Goal: Transaction & Acquisition: Purchase product/service

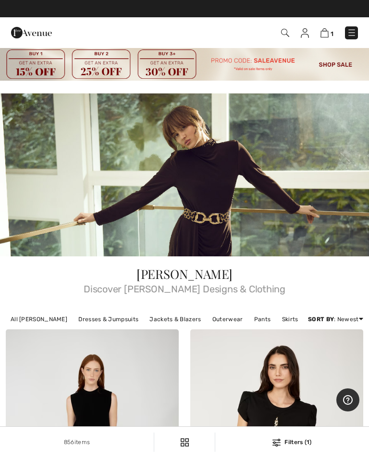
click at [253, 317] on link "Pants" at bounding box center [262, 319] width 26 height 12
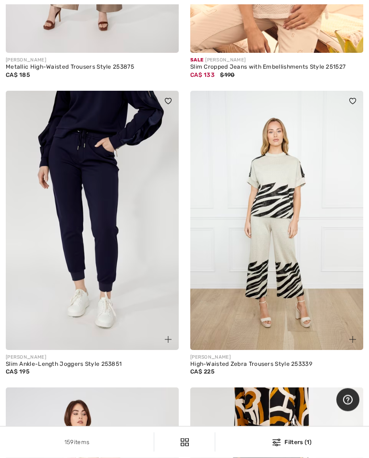
scroll to position [4860, 0]
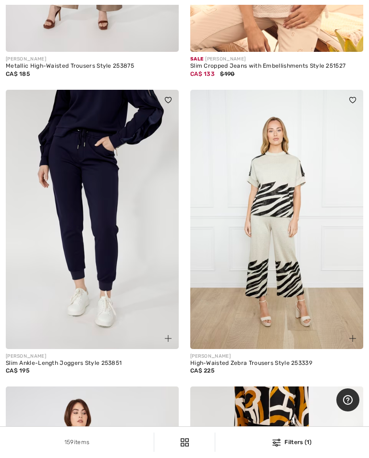
click at [111, 241] on img at bounding box center [92, 219] width 173 height 259
click at [104, 158] on img at bounding box center [92, 219] width 173 height 259
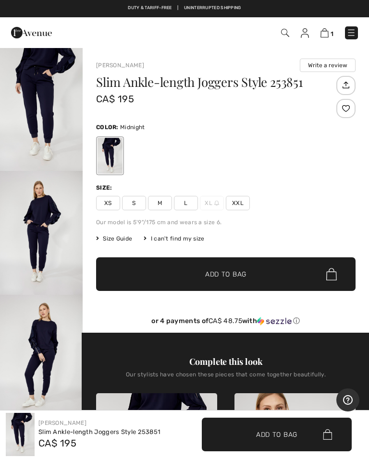
click at [58, 127] on img "1 / 3" at bounding box center [41, 109] width 83 height 124
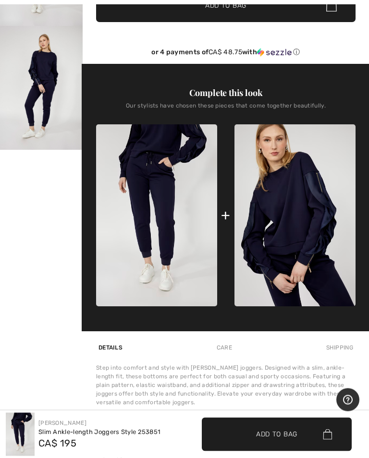
scroll to position [269, 0]
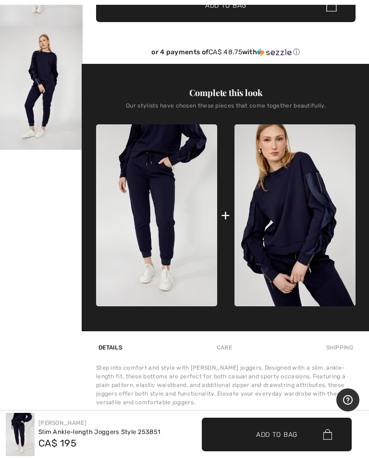
click at [305, 213] on img at bounding box center [294, 215] width 121 height 182
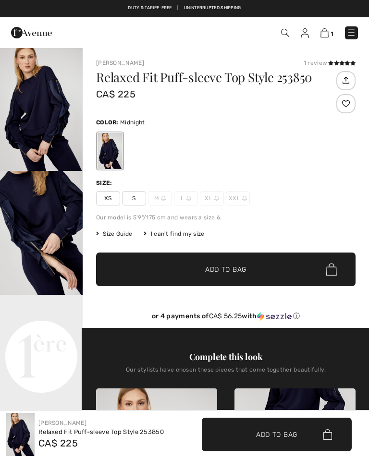
checkbox input "true"
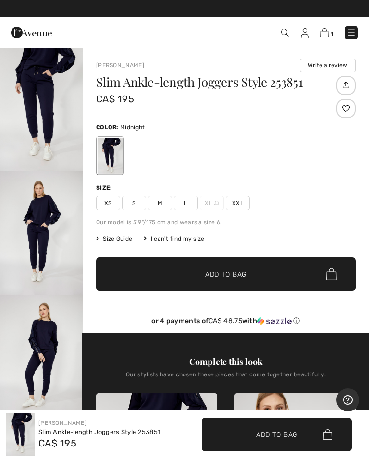
click at [120, 237] on span "Size Guide" at bounding box center [114, 238] width 36 height 9
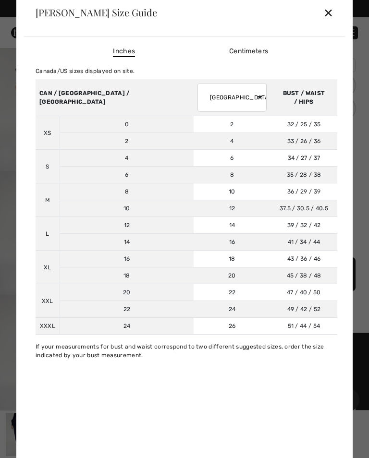
click at [329, 12] on div "✕" at bounding box center [328, 12] width 10 height 20
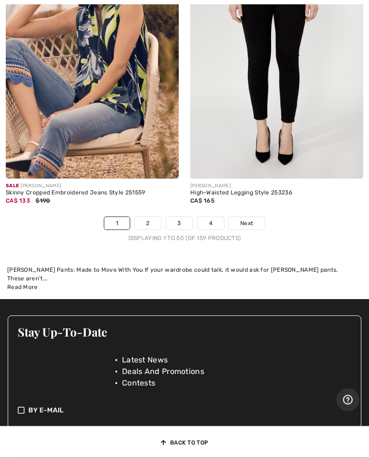
scroll to position [7899, 0]
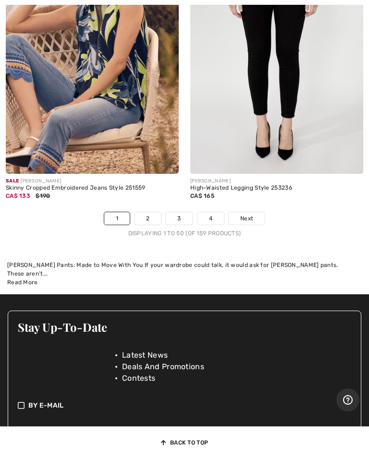
click at [257, 212] on link "Next" at bounding box center [247, 218] width 36 height 12
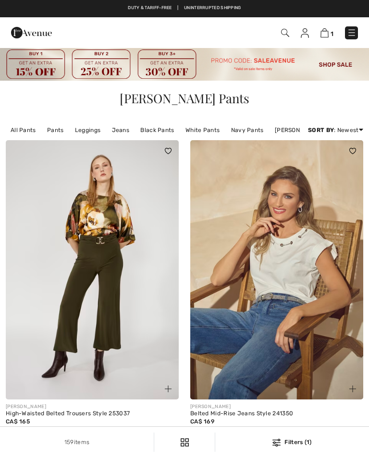
checkbox input "true"
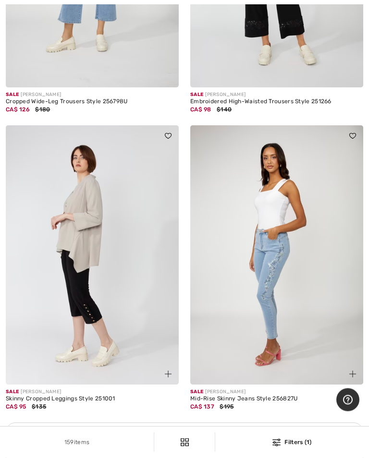
scroll to position [5482, 0]
click at [273, 293] on img at bounding box center [276, 254] width 173 height 259
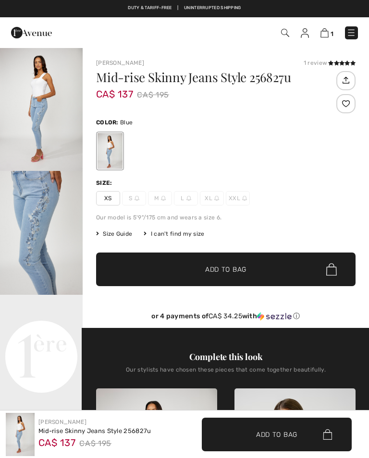
checkbox input "true"
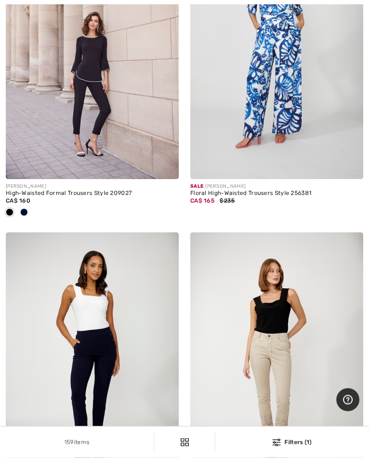
scroll to position [6047, 0]
